Goal: Transaction & Acquisition: Download file/media

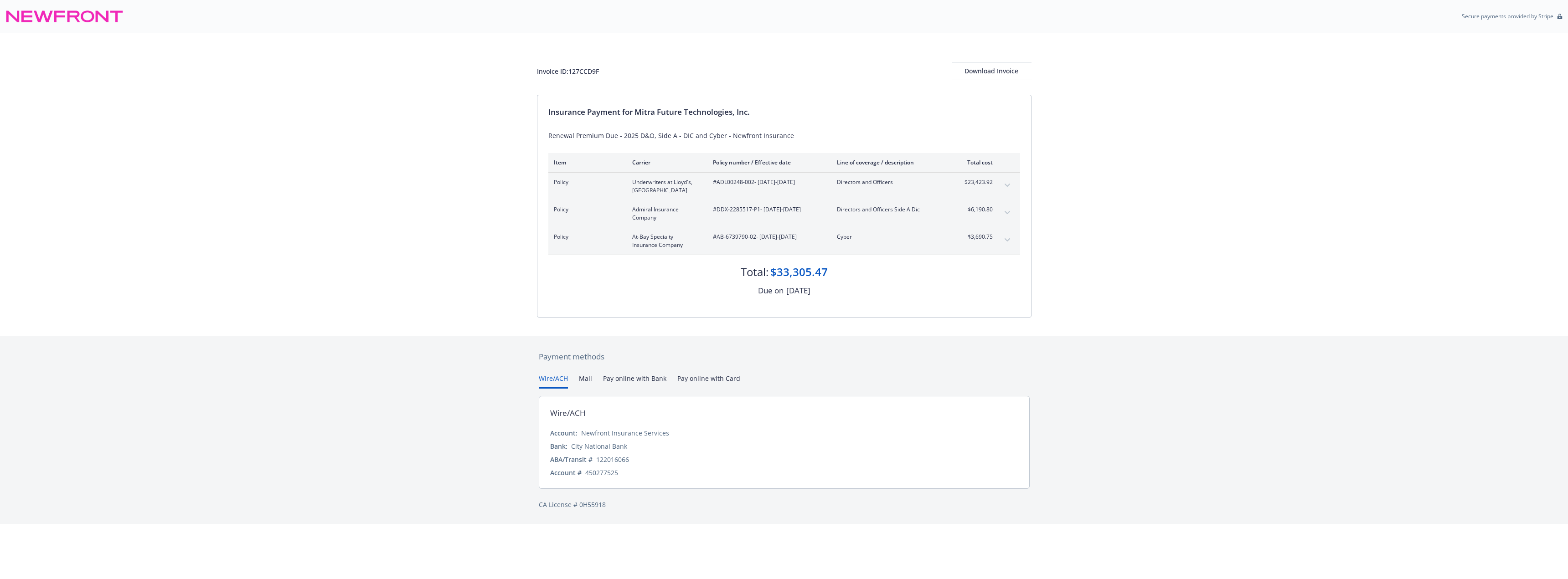
click at [1010, 213] on icon "expand content" at bounding box center [1007, 213] width 5 height 4
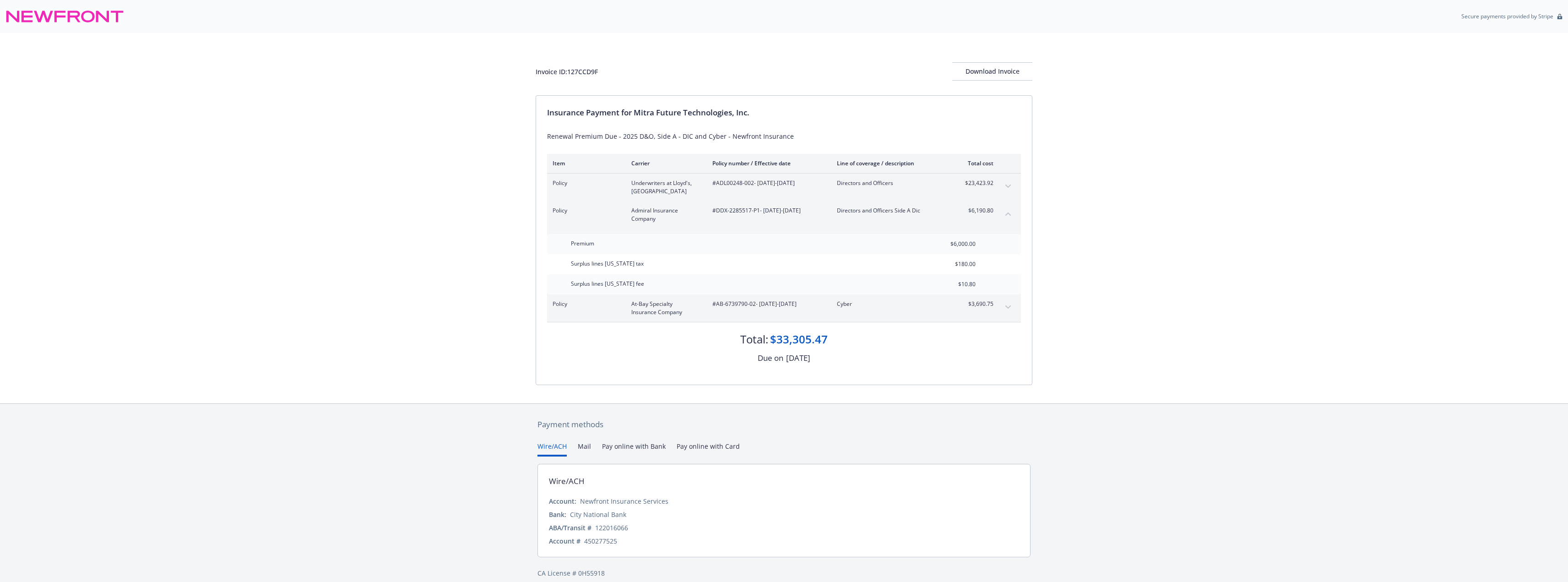
click at [1014, 214] on button "collapse content" at bounding box center [1008, 214] width 15 height 15
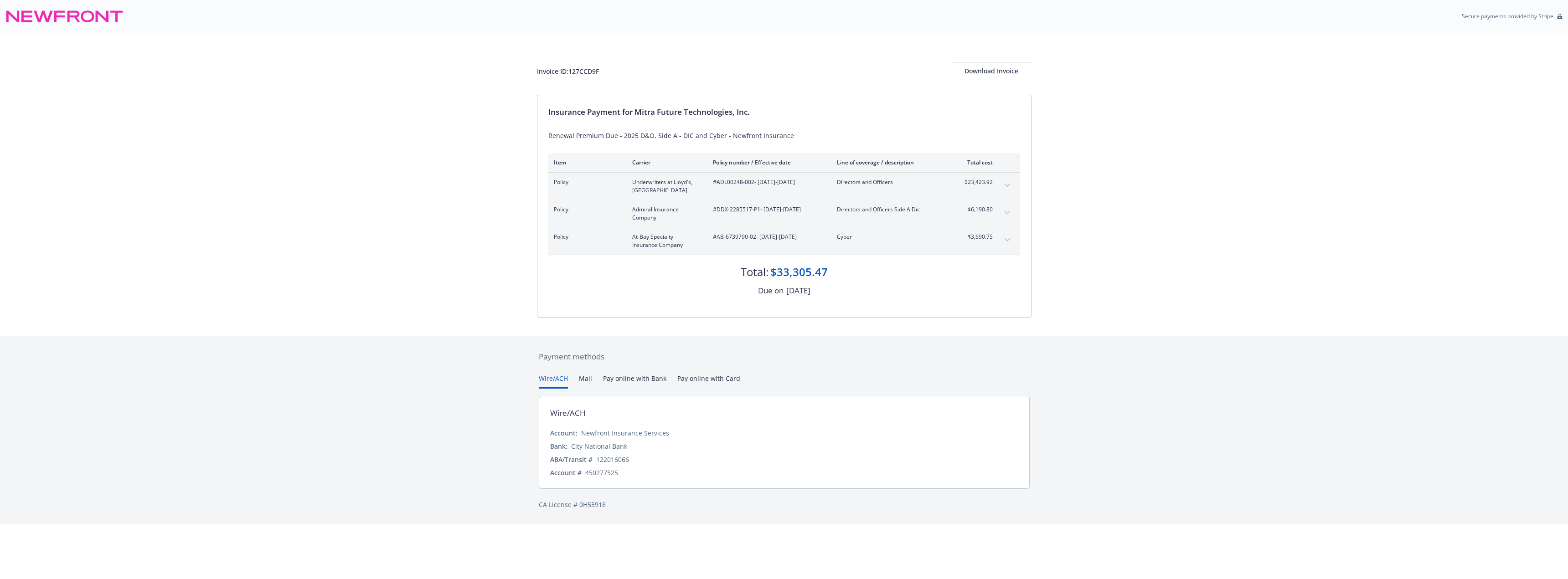
click at [1010, 235] on button "expand content" at bounding box center [1007, 240] width 15 height 15
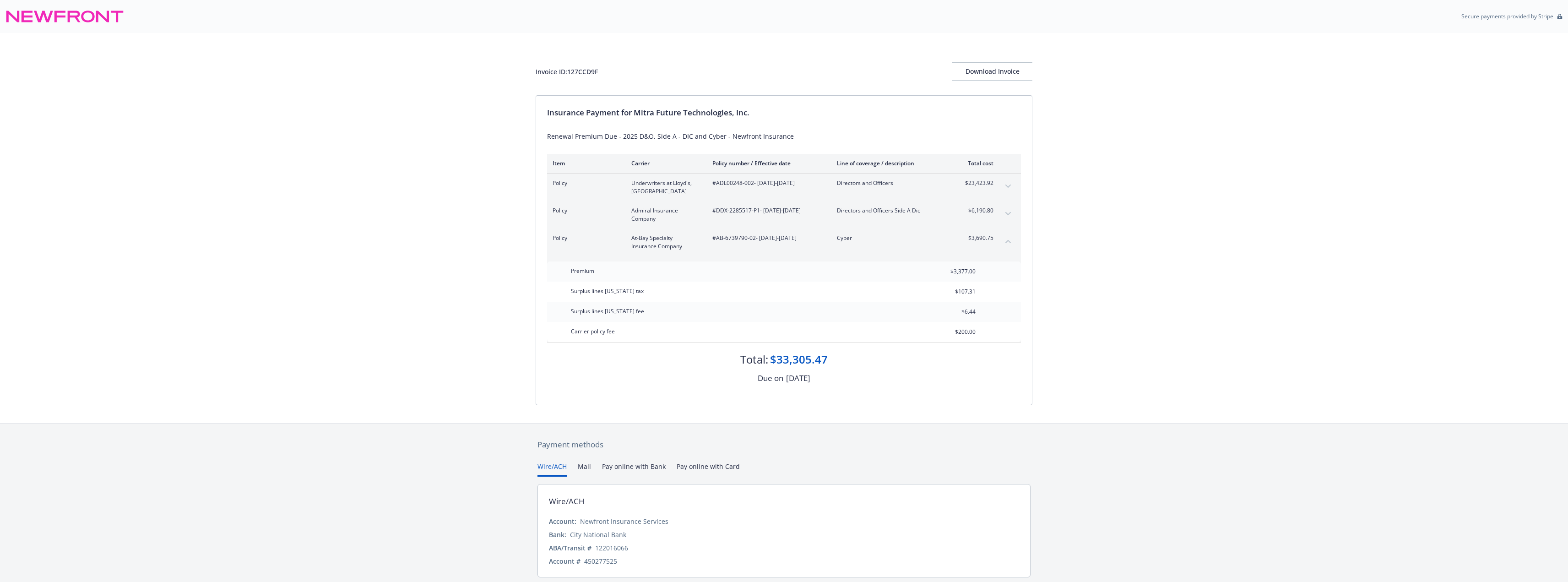
click at [1014, 236] on div "Policy At-Bay Specialty Insurance Company #AB-6739790-02 - [DATE]-[DATE] Cyber …" at bounding box center [784, 242] width 474 height 28
click at [1012, 75] on div "Download Invoice" at bounding box center [992, 72] width 80 height 17
